Goal: Browse casually: Explore the website without a specific task or goal

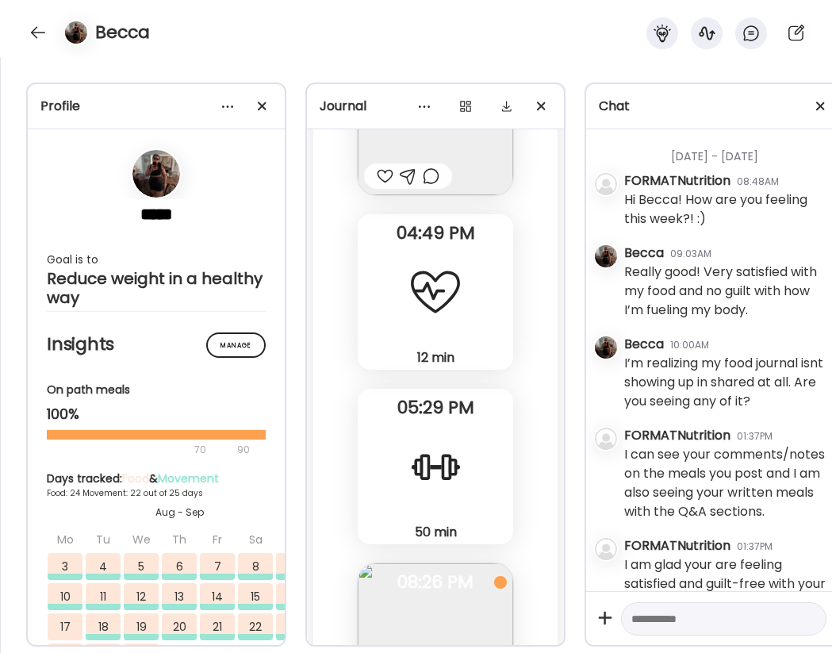
scroll to position [49116, 0]
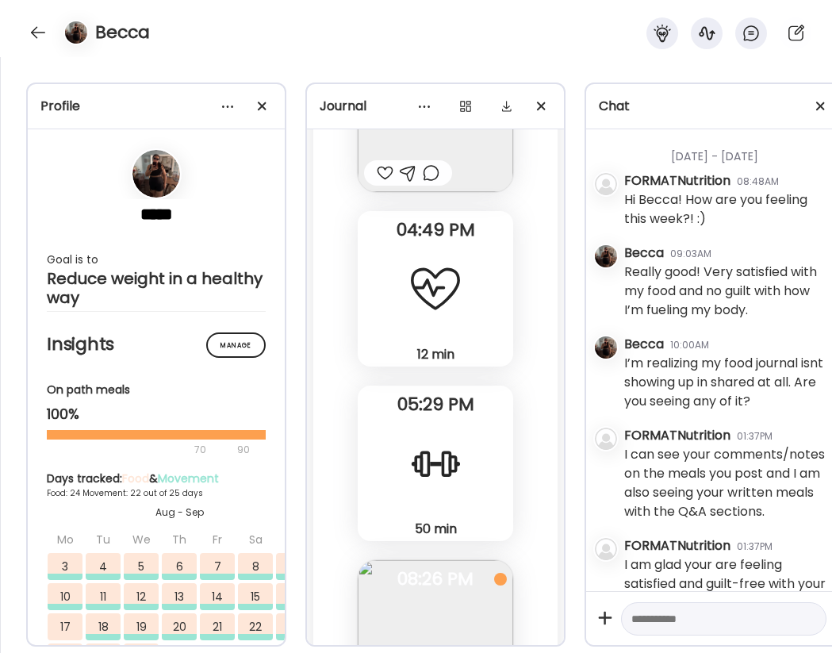
click at [409, 456] on div at bounding box center [435, 463] width 57 height 57
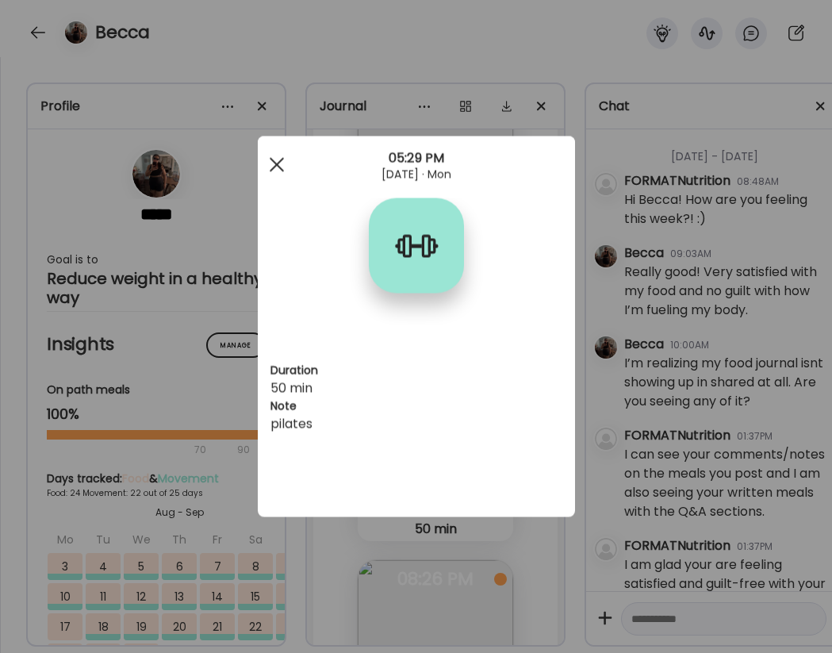
click at [277, 158] on div at bounding box center [277, 165] width 32 height 32
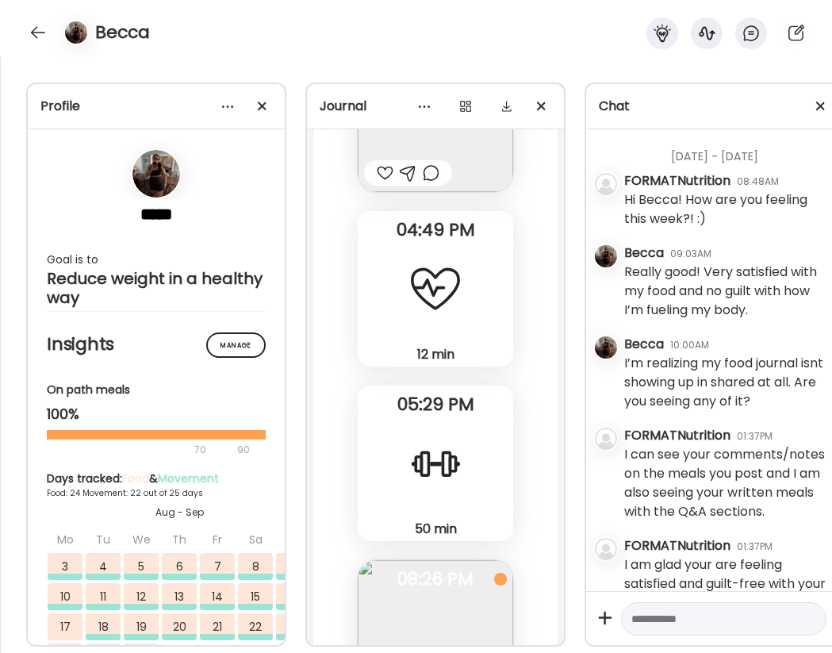
click at [406, 278] on div "12 min Other" at bounding box center [435, 288] width 155 height 155
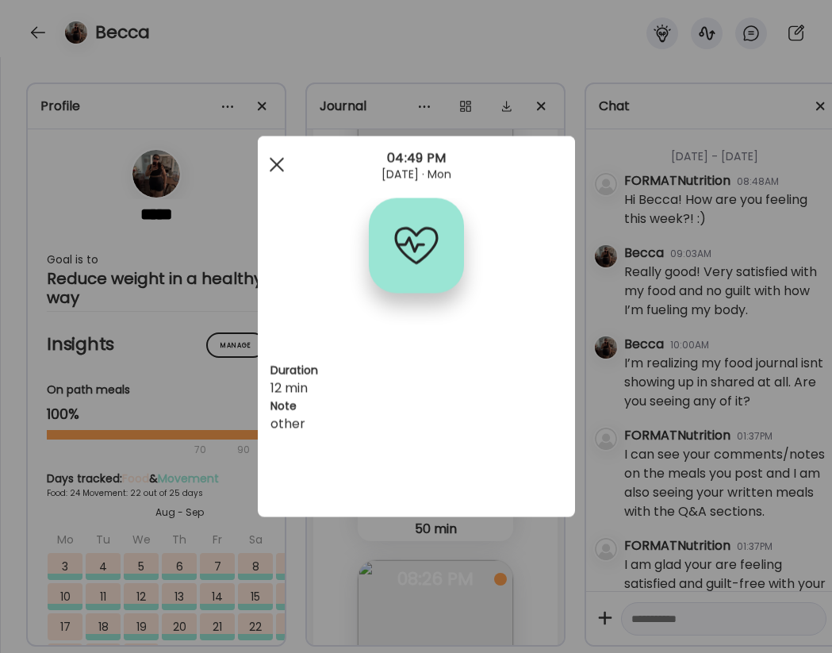
click at [278, 166] on span at bounding box center [276, 164] width 14 height 14
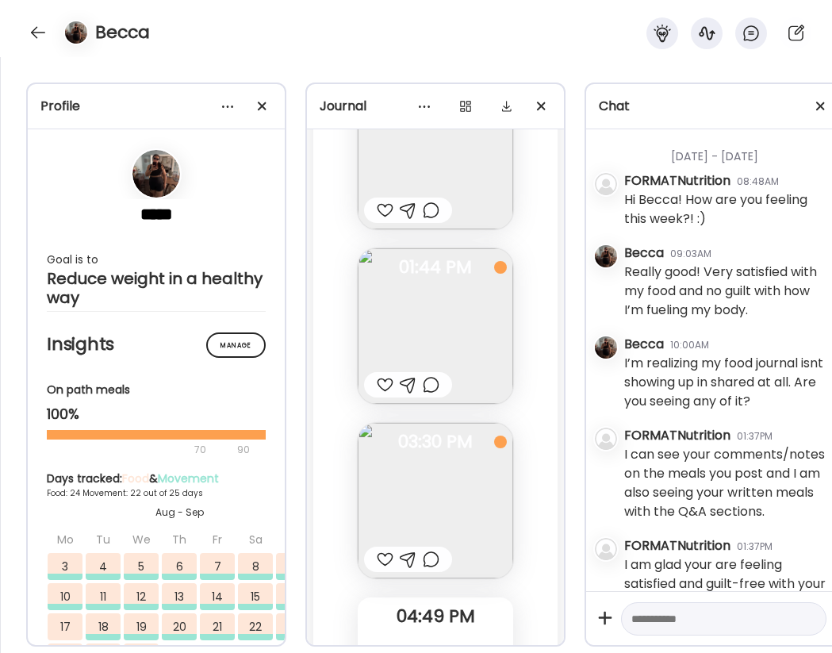
scroll to position [48735, 0]
click at [402, 302] on img at bounding box center [435, 321] width 155 height 155
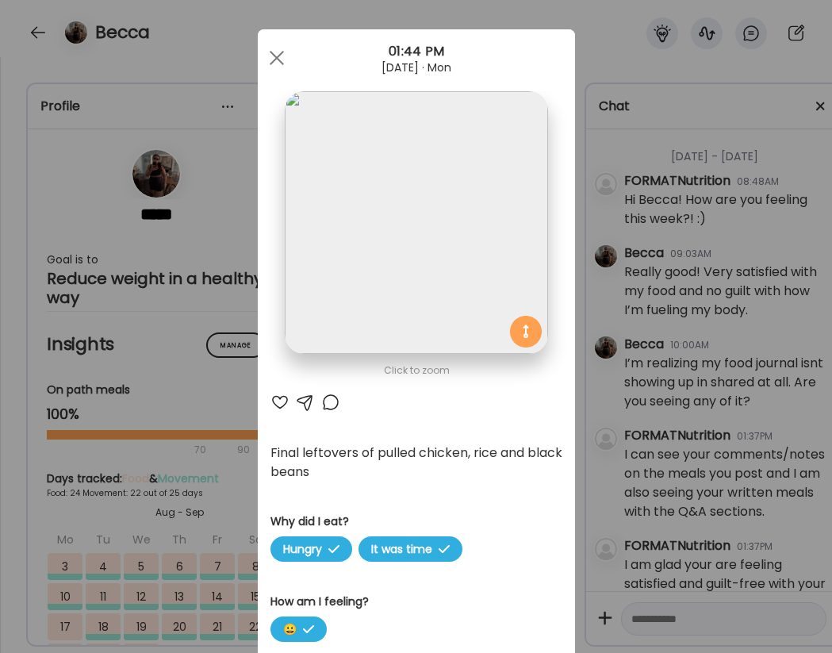
scroll to position [0, 0]
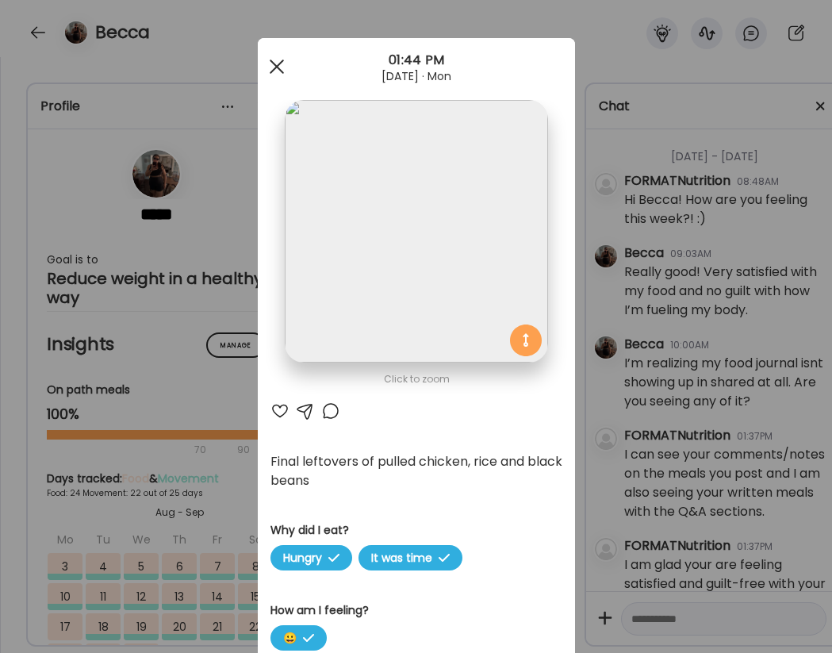
click at [287, 74] on div at bounding box center [277, 67] width 32 height 32
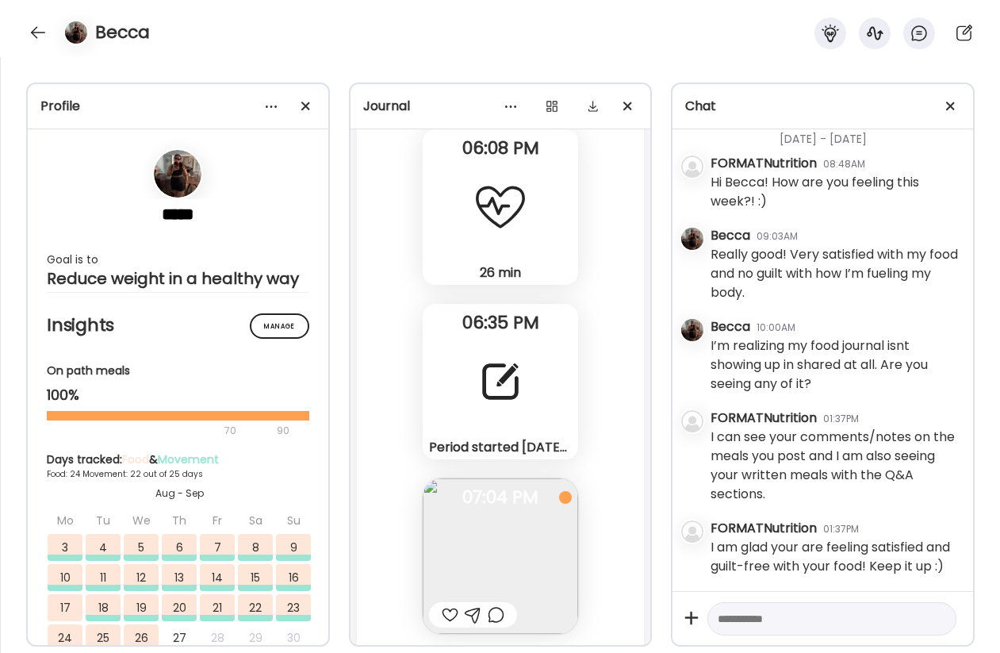
scroll to position [46723, 0]
click at [495, 355] on div at bounding box center [500, 383] width 57 height 57
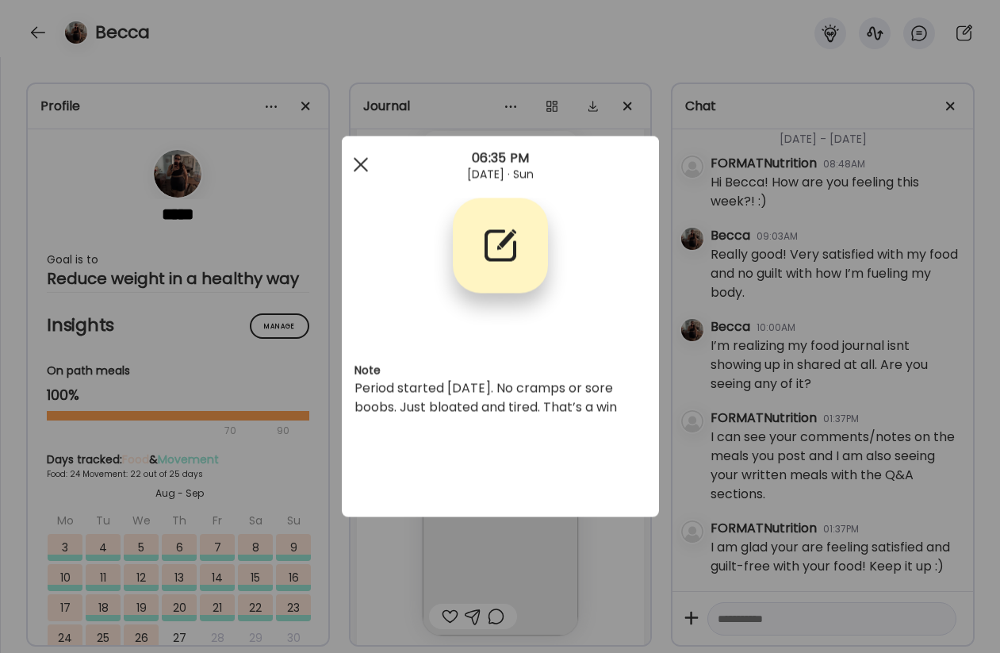
click at [362, 167] on div at bounding box center [361, 165] width 32 height 32
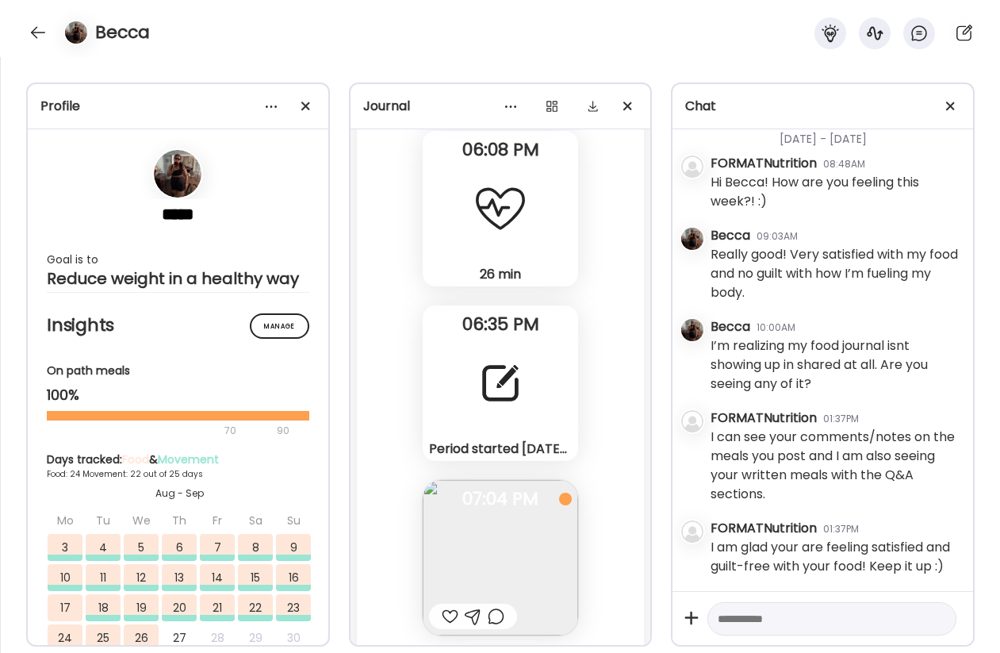
click at [555, 512] on img at bounding box center [500, 557] width 155 height 155
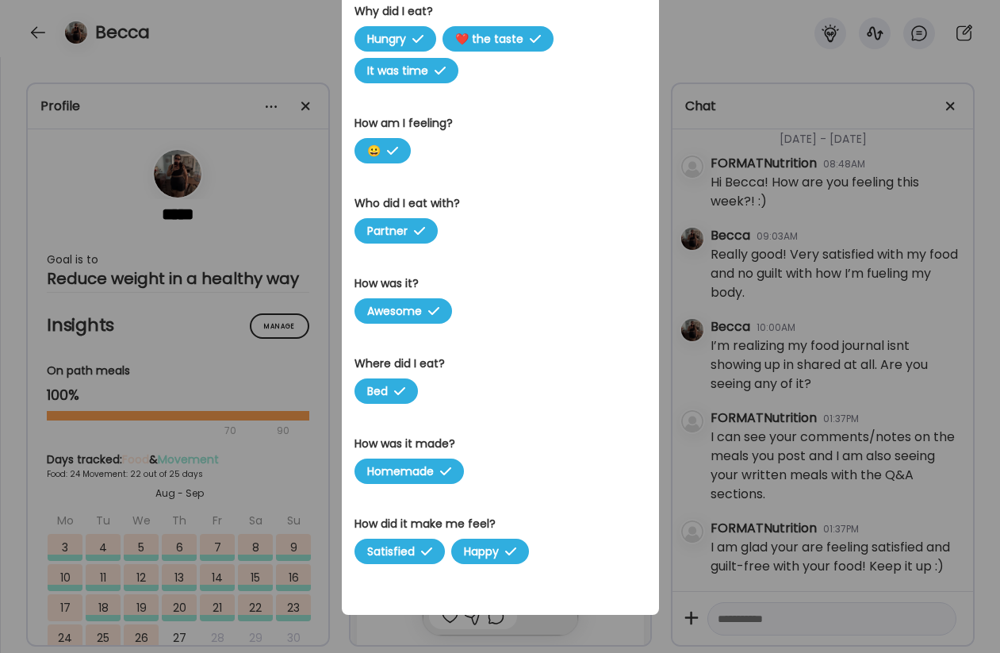
scroll to position [0, 0]
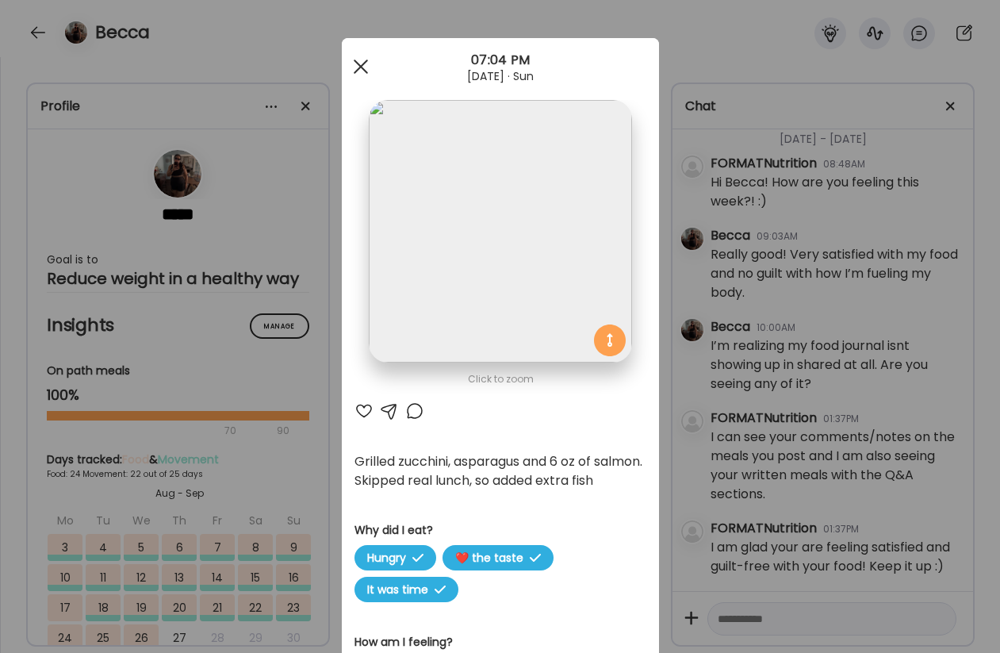
click at [367, 65] on div at bounding box center [361, 67] width 32 height 32
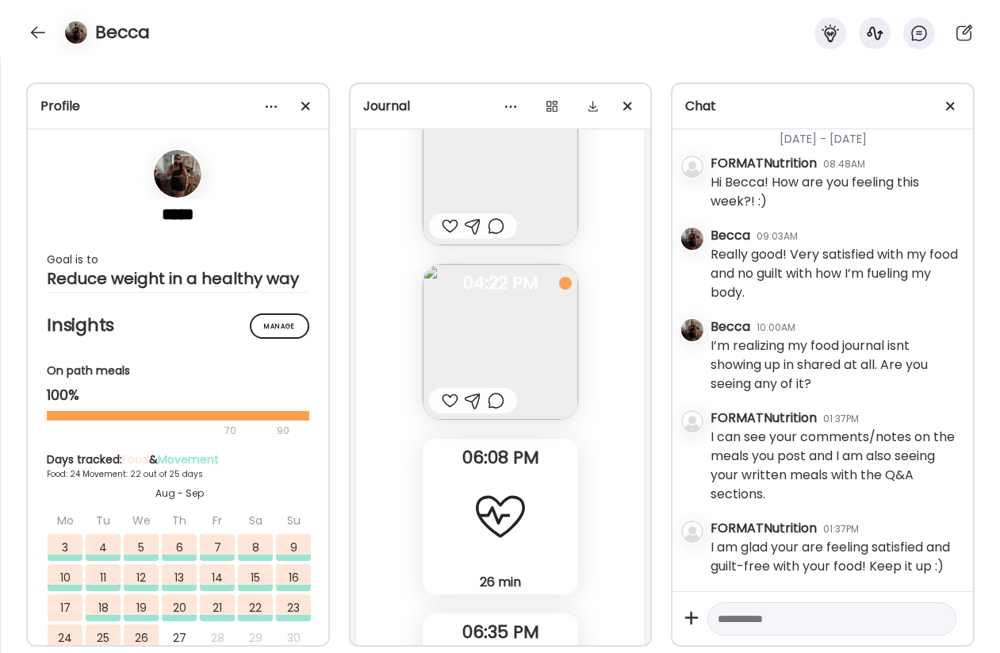
scroll to position [46416, 0]
click at [493, 294] on img at bounding box center [500, 340] width 155 height 155
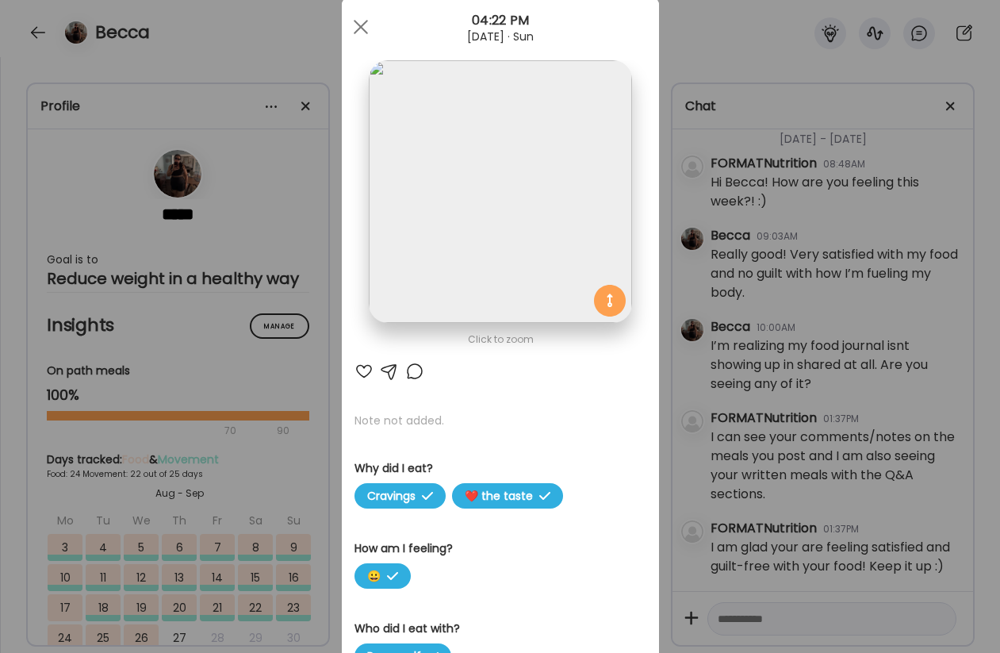
scroll to position [0, 0]
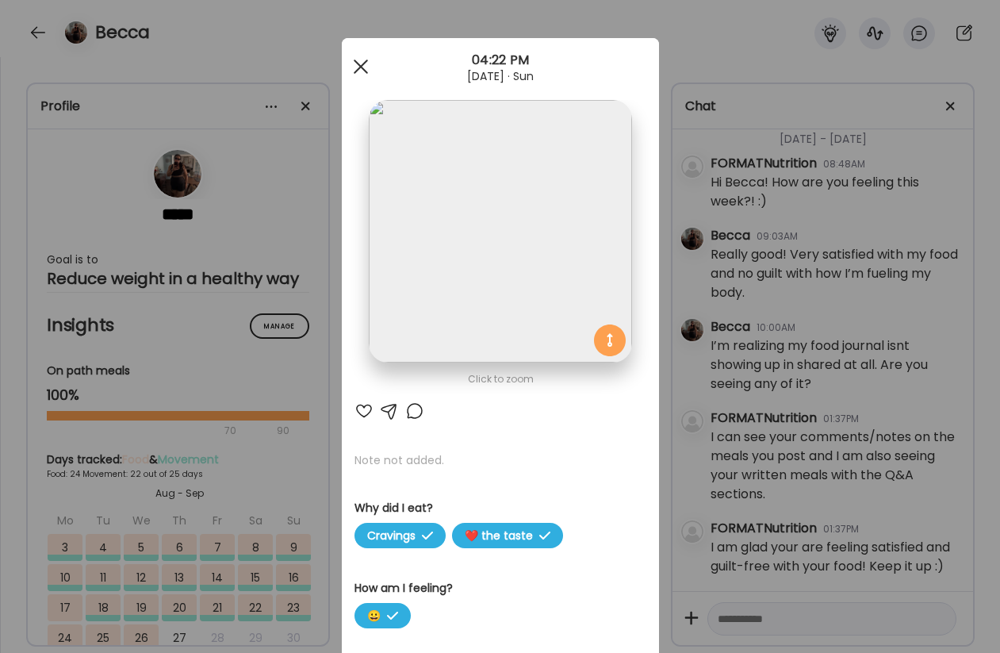
click at [362, 61] on div at bounding box center [361, 67] width 32 height 32
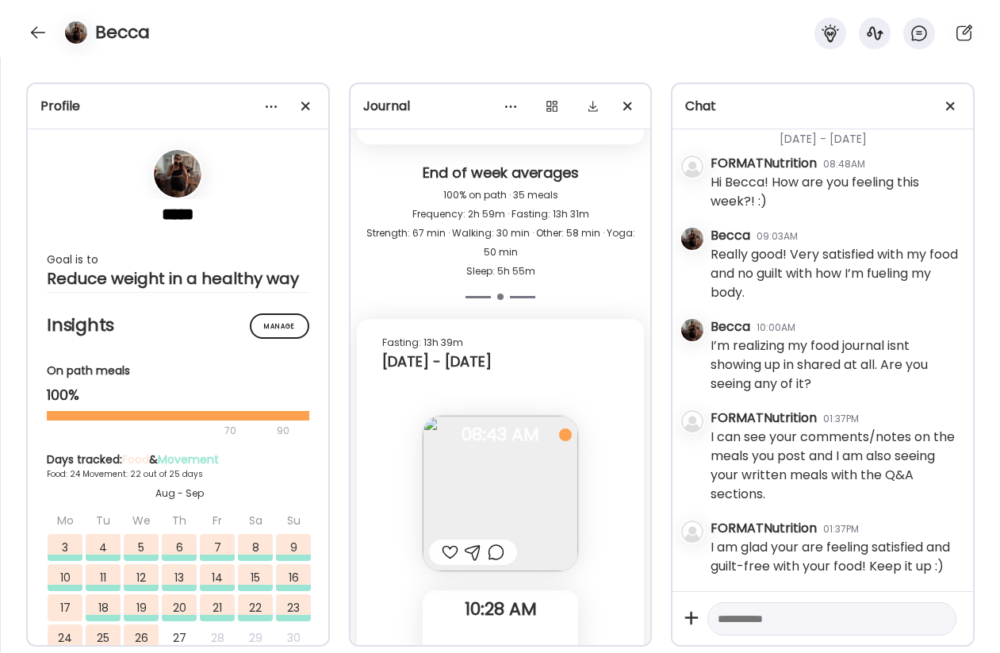
scroll to position [47302, 0]
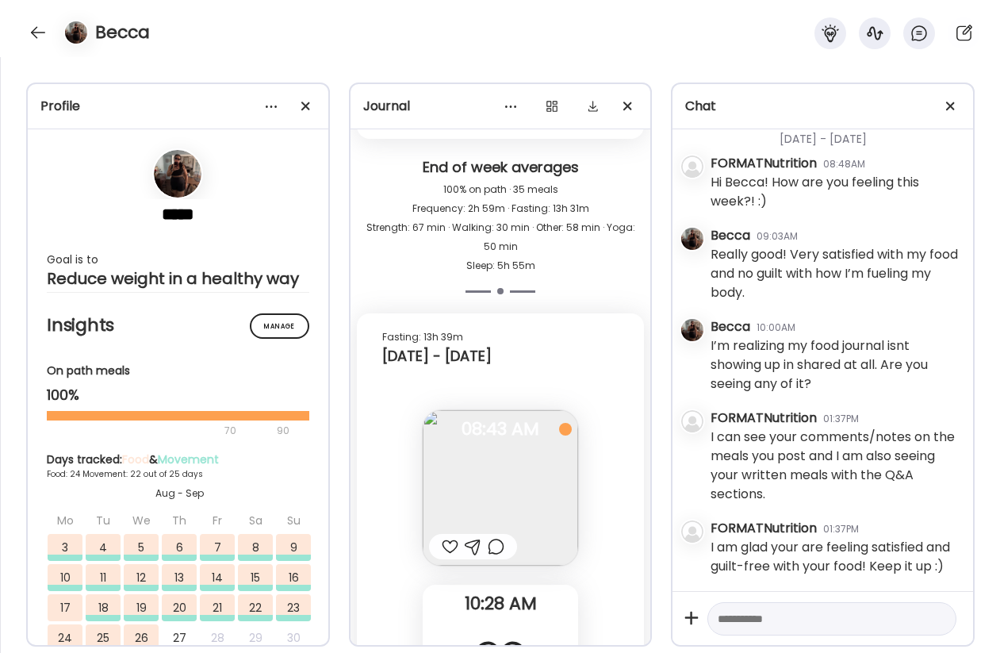
click at [477, 445] on img at bounding box center [500, 487] width 155 height 155
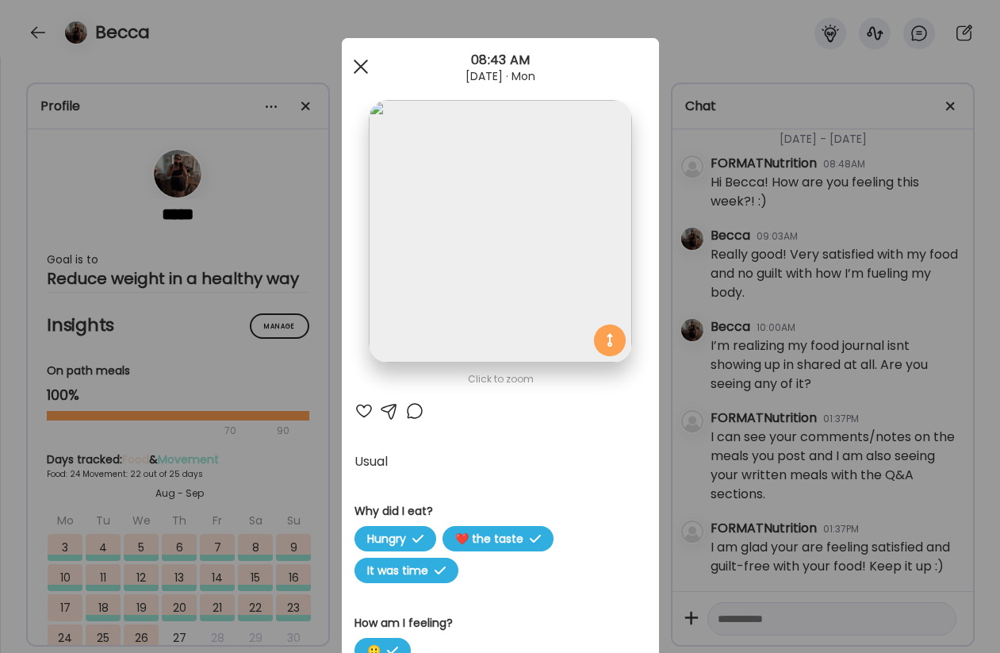
click at [364, 70] on span at bounding box center [360, 66] width 14 height 14
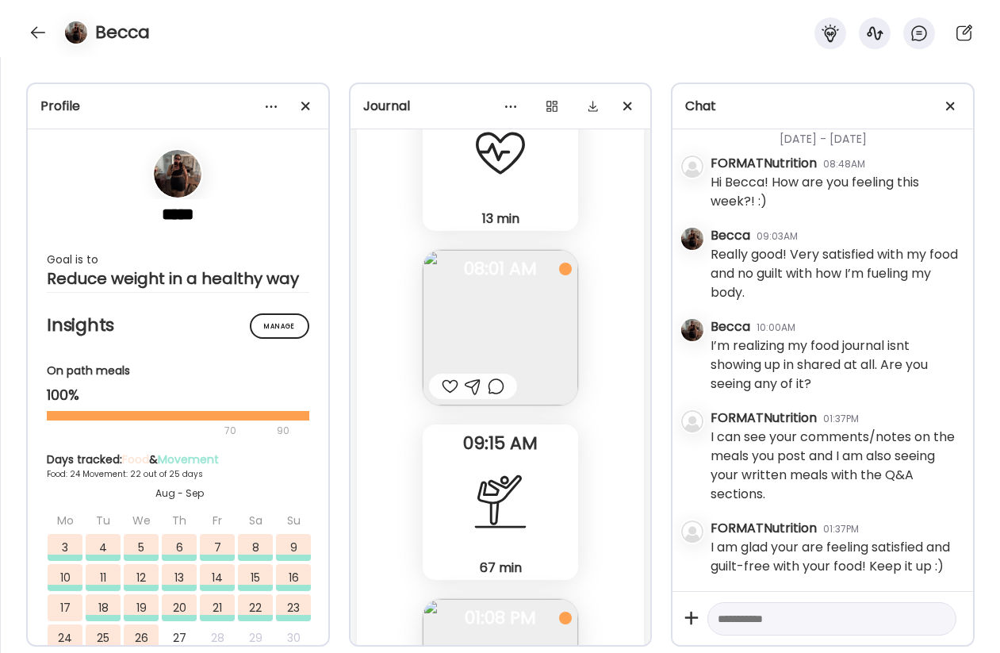
scroll to position [49219, 0]
